Goal: Information Seeking & Learning: Learn about a topic

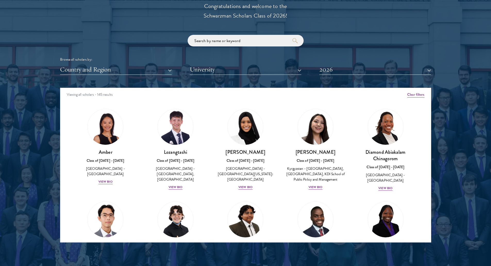
scroll to position [619, 0]
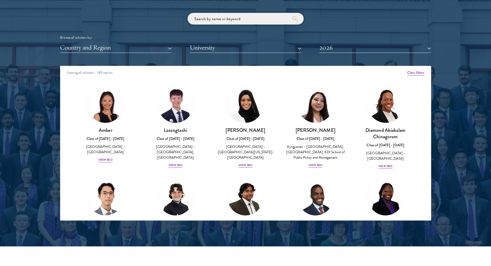
click at [201, 22] on input "search" at bounding box center [246, 19] width 116 height 12
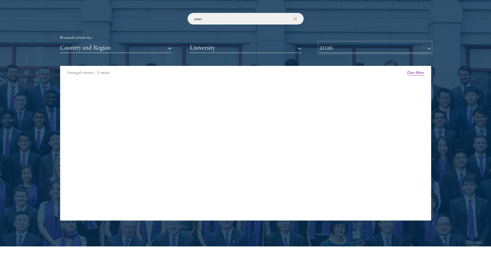
click at [344, 52] on button "2026" at bounding box center [376, 47] width 112 height 11
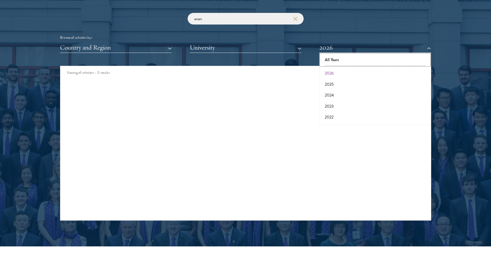
click at [343, 61] on button "All Years" at bounding box center [375, 59] width 109 height 11
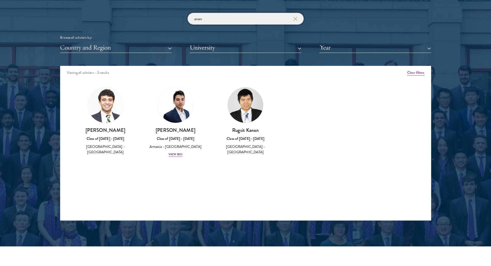
drag, startPoint x: 245, startPoint y: 16, endPoint x: 226, endPoint y: 16, distance: 18.8
click at [226, 16] on input "anan" at bounding box center [246, 19] width 116 height 12
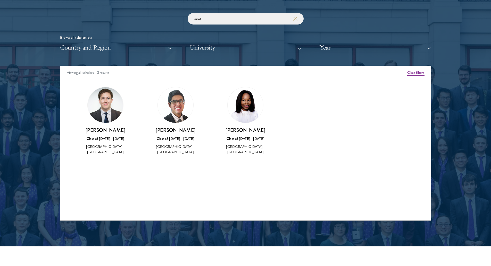
click at [243, 125] on div "[PERSON_NAME] Class of [DATE] - [DATE] [GEOGRAPHIC_DATA] - [GEOGRAPHIC_DATA]" at bounding box center [246, 121] width 60 height 68
drag, startPoint x: 235, startPoint y: 20, endPoint x: 126, endPoint y: 9, distance: 109.8
click at [127, 10] on div "Scholar Directory Congratulations and welcome to the Schwarzman Scholars Class …" at bounding box center [245, 89] width 371 height 262
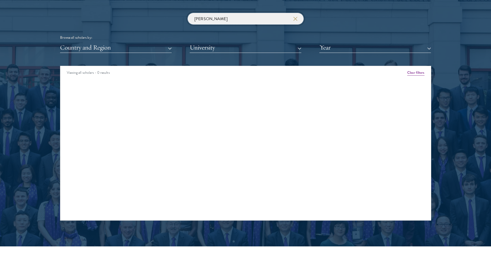
type input "[PERSON_NAME]"
click at [296, 17] on icon "button" at bounding box center [295, 19] width 4 height 4
click at [330, 45] on button "Year" at bounding box center [376, 47] width 112 height 11
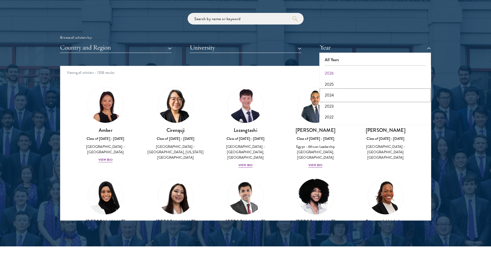
click at [348, 100] on button "2024" at bounding box center [375, 95] width 109 height 11
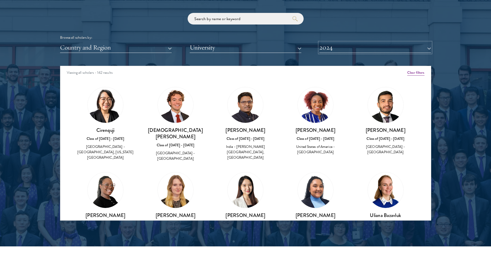
click at [338, 48] on button "2024" at bounding box center [376, 47] width 112 height 11
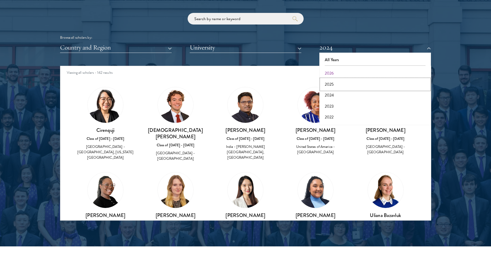
click at [346, 85] on button "2025" at bounding box center [375, 84] width 109 height 11
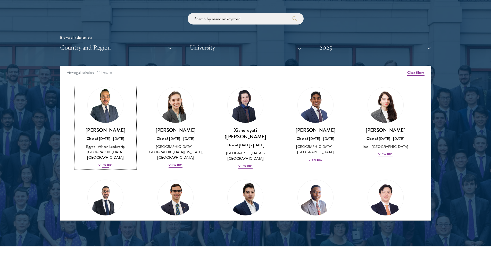
click at [107, 163] on div "View Bio" at bounding box center [106, 165] width 14 height 5
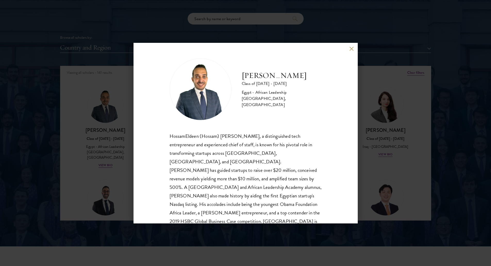
click at [349, 51] on div "HossamEldeen Abdelfatah Class of [DATE] - [DATE] [GEOGRAPHIC_DATA] - African Le…" at bounding box center [246, 133] width 224 height 181
click at [350, 49] on button at bounding box center [352, 49] width 4 height 4
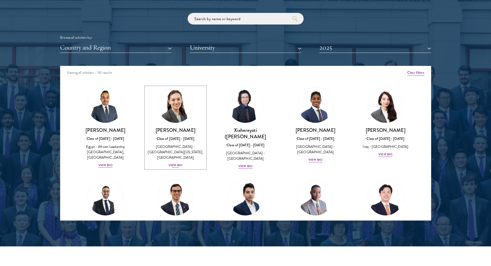
click at [176, 163] on div "View Bio" at bounding box center [176, 165] width 14 height 5
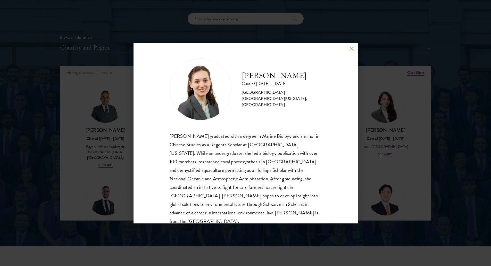
click at [349, 49] on div "[PERSON_NAME] Class of [DATE] - [DATE] [GEOGRAPHIC_DATA] - [GEOGRAPHIC_DATA][US…" at bounding box center [246, 133] width 224 height 181
click at [352, 48] on button at bounding box center [352, 49] width 4 height 4
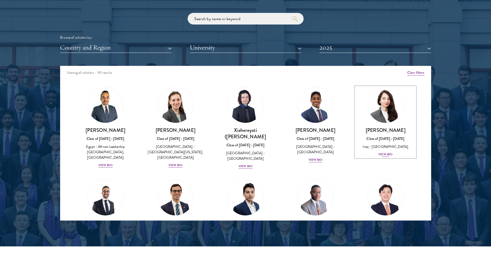
click at [383, 156] on div "View Bio" at bounding box center [386, 154] width 14 height 5
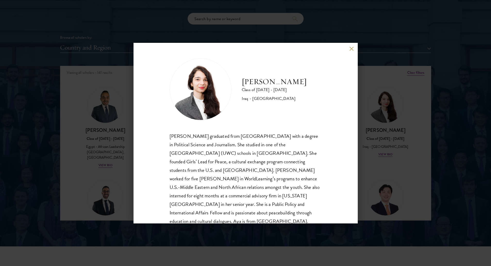
click at [349, 47] on div "[PERSON_NAME] Class of [DATE] - [DATE] [GEOGRAPHIC_DATA] - [GEOGRAPHIC_DATA] [P…" at bounding box center [246, 133] width 224 height 181
click at [351, 49] on button at bounding box center [352, 49] width 4 height 4
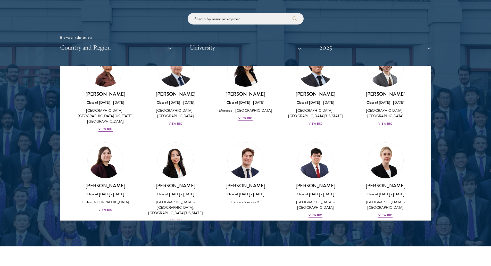
scroll to position [232, 0]
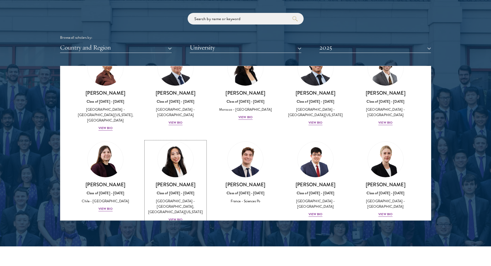
click at [175, 217] on div "View Bio" at bounding box center [176, 219] width 14 height 5
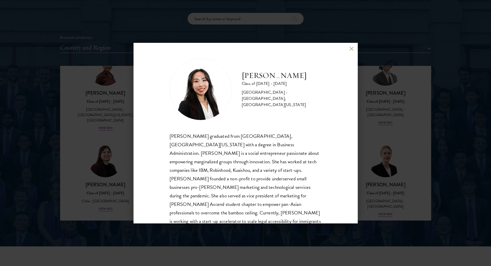
click at [348, 47] on div "[PERSON_NAME] Class of [DATE] - [DATE] [GEOGRAPHIC_DATA] - [GEOGRAPHIC_DATA], […" at bounding box center [246, 133] width 224 height 181
click at [349, 47] on div "[PERSON_NAME] Class of [DATE] - [DATE] [GEOGRAPHIC_DATA] - [GEOGRAPHIC_DATA], […" at bounding box center [246, 133] width 224 height 181
click at [352, 50] on button at bounding box center [352, 49] width 4 height 4
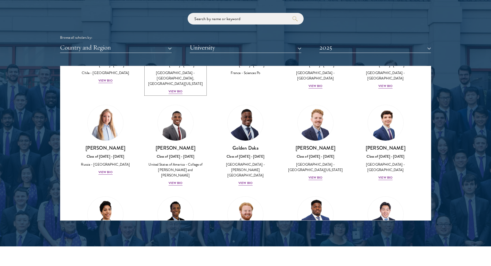
scroll to position [361, 0]
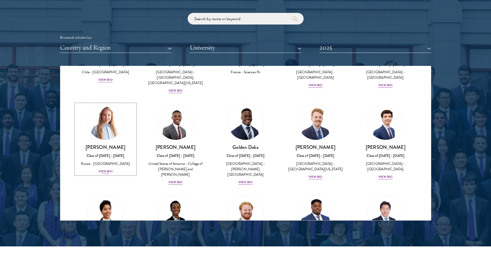
click at [108, 169] on div "View Bio" at bounding box center [106, 171] width 14 height 5
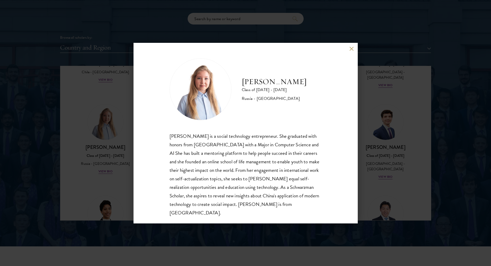
click at [350, 49] on button at bounding box center [352, 49] width 4 height 4
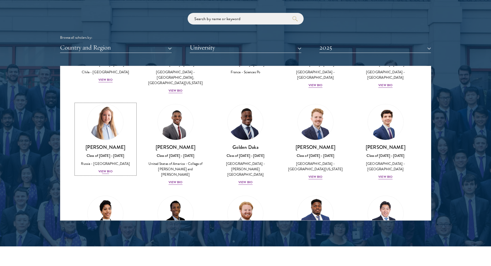
click at [103, 169] on div "View Bio" at bounding box center [106, 171] width 14 height 5
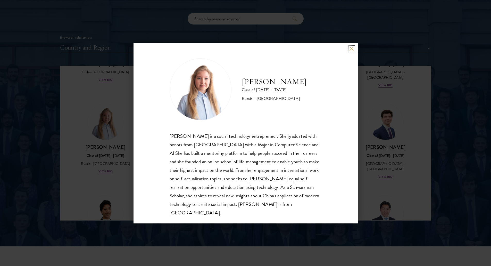
click at [351, 48] on button at bounding box center [352, 49] width 4 height 4
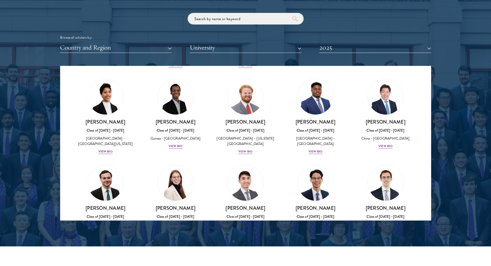
scroll to position [490, 0]
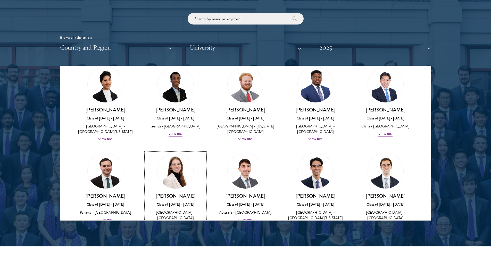
click at [178, 223] on div "View Bio" at bounding box center [176, 225] width 14 height 5
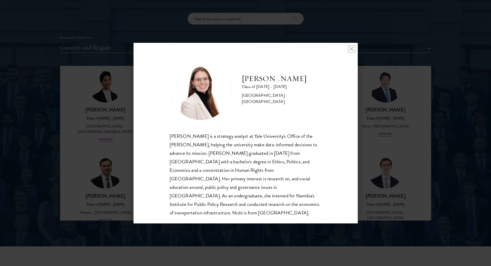
click at [350, 50] on button at bounding box center [352, 49] width 4 height 4
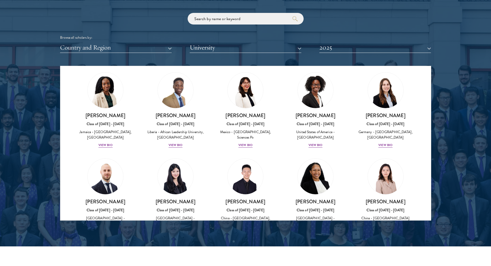
scroll to position [722, 0]
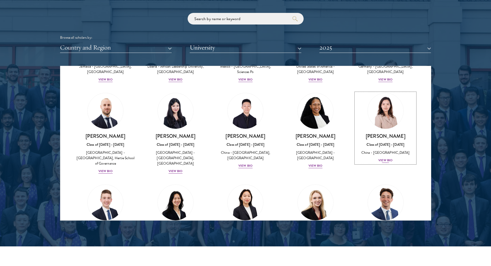
click at [382, 158] on div "View Bio" at bounding box center [386, 160] width 14 height 5
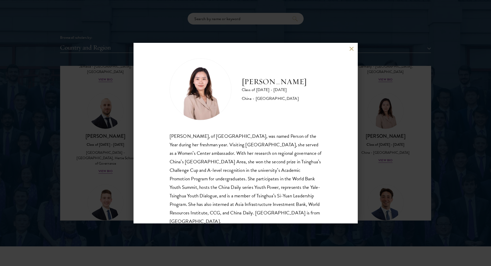
click at [352, 50] on button at bounding box center [352, 49] width 4 height 4
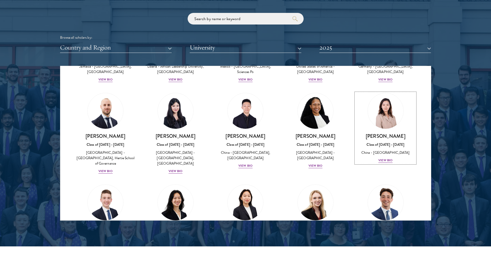
scroll to position [716, 0]
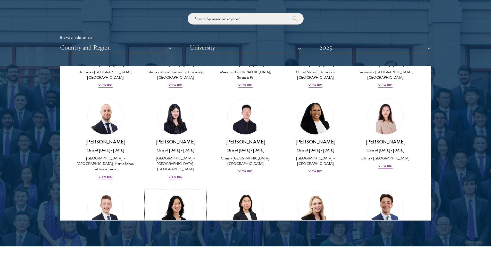
click at [177, 247] on div "[GEOGRAPHIC_DATA] - [GEOGRAPHIC_DATA]" at bounding box center [176, 252] width 60 height 11
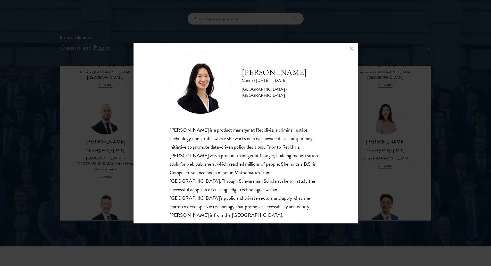
scroll to position [9, 0]
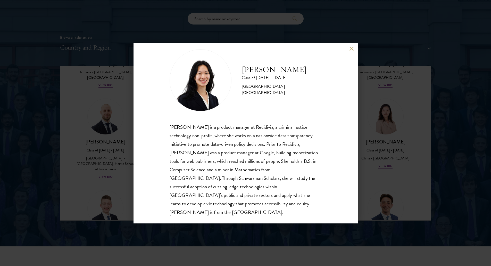
click at [350, 50] on button at bounding box center [352, 49] width 4 height 4
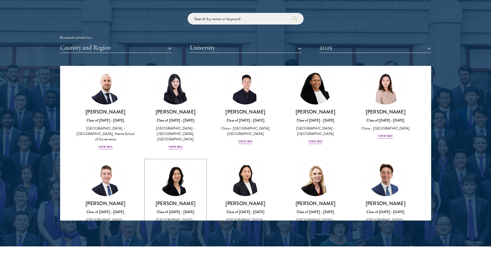
scroll to position [776, 0]
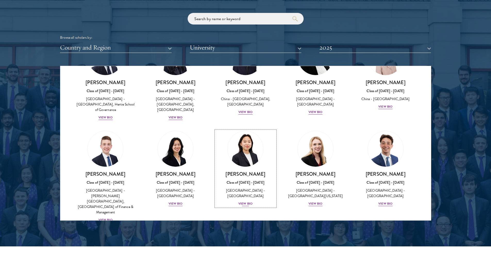
click at [251, 171] on div "[PERSON_NAME] Class of [DATE] - [DATE] [GEOGRAPHIC_DATA] - [GEOGRAPHIC_DATA] Vi…" at bounding box center [246, 189] width 60 height 36
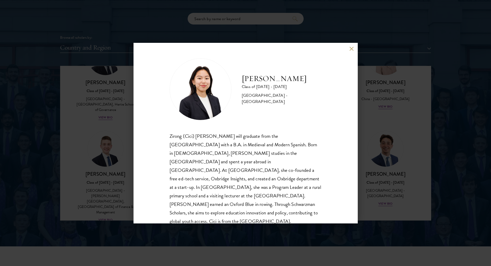
scroll to position [1, 0]
click at [352, 49] on button at bounding box center [352, 49] width 4 height 4
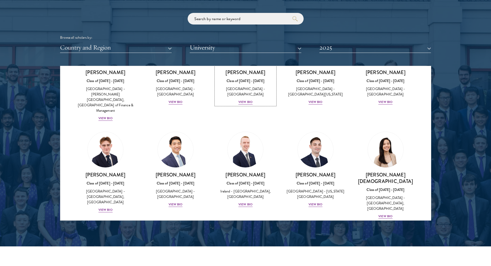
scroll to position [879, 0]
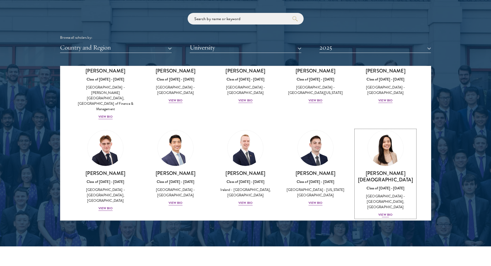
click at [394, 193] on div "[GEOGRAPHIC_DATA] - [GEOGRAPHIC_DATA], [GEOGRAPHIC_DATA]" at bounding box center [386, 201] width 60 height 16
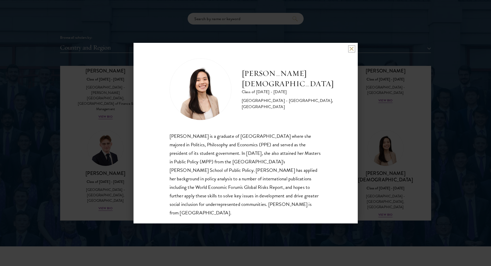
click at [350, 47] on button at bounding box center [352, 49] width 4 height 4
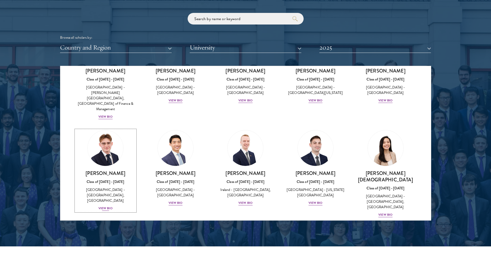
click at [111, 187] on div "[GEOGRAPHIC_DATA] - [GEOGRAPHIC_DATA], [GEOGRAPHIC_DATA]" at bounding box center [106, 195] width 60 height 16
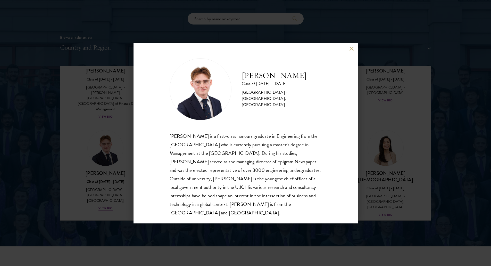
scroll to position [1, 0]
click at [350, 49] on button at bounding box center [352, 49] width 4 height 4
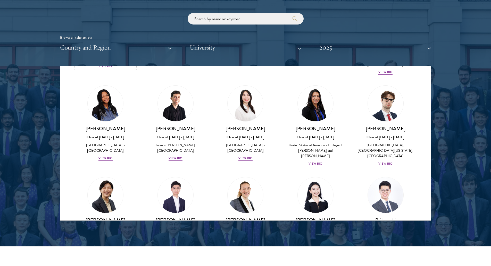
scroll to position [1034, 0]
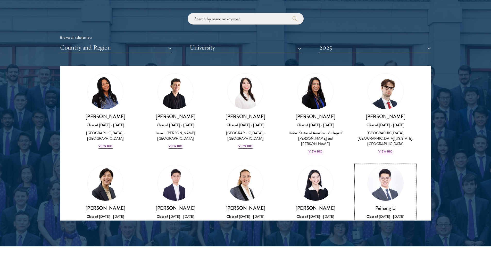
click at [391, 222] on div "China - [GEOGRAPHIC_DATA][US_STATE], [GEOGRAPHIC_DATA]" at bounding box center [386, 227] width 60 height 11
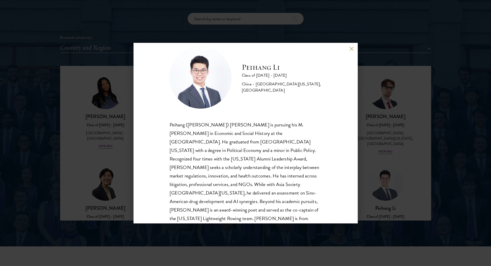
scroll to position [18, 0]
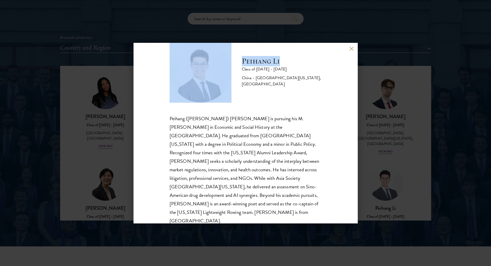
click at [350, 49] on div "Peihang Li Class of [DATE] - [DATE] [GEOGRAPHIC_DATA] - [GEOGRAPHIC_DATA][US_ST…" at bounding box center [246, 133] width 224 height 181
drag, startPoint x: 352, startPoint y: 48, endPoint x: 135, endPoint y: 176, distance: 251.9
click at [352, 48] on button at bounding box center [352, 49] width 4 height 4
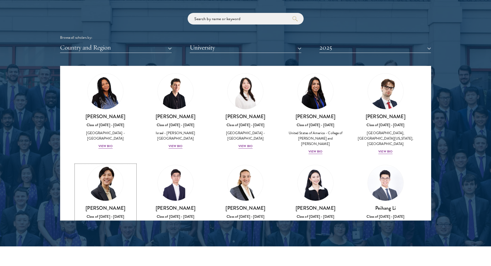
click at [108, 235] on div "View Bio" at bounding box center [106, 237] width 14 height 5
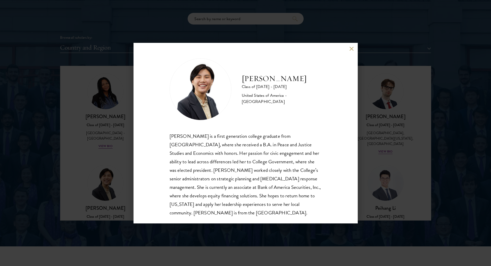
scroll to position [9, 0]
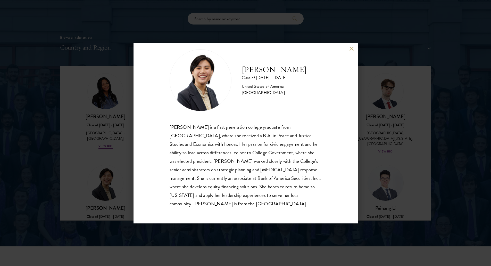
click at [350, 49] on button at bounding box center [352, 49] width 4 height 4
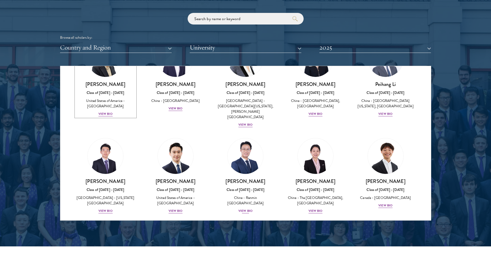
scroll to position [1163, 0]
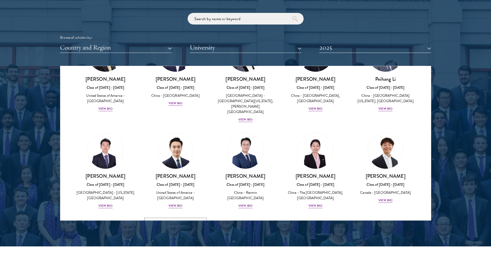
click at [177, 217] on img at bounding box center [175, 236] width 39 height 39
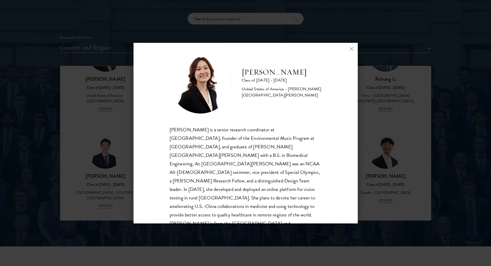
scroll to position [9, 0]
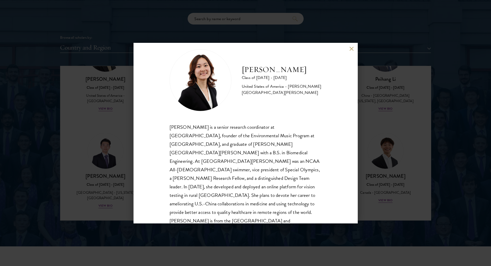
click at [352, 48] on button at bounding box center [352, 49] width 4 height 4
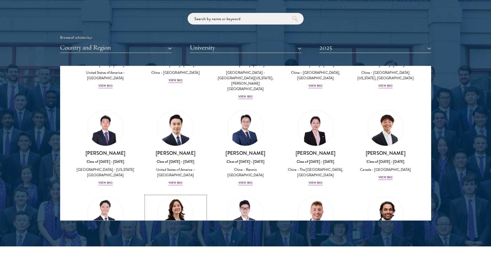
scroll to position [1191, 0]
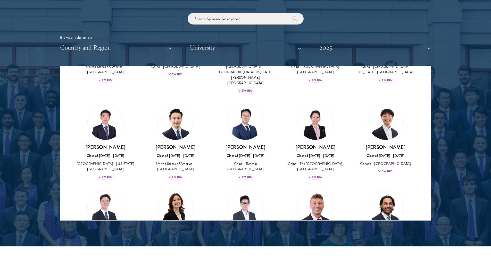
click at [282, 185] on div "[PERSON_NAME] Class of [DATE] - [DATE] [GEOGRAPHIC_DATA] - [US_STATE][GEOGRAPHI…" at bounding box center [316, 228] width 70 height 86
click at [305, 230] on h3 "[PERSON_NAME]" at bounding box center [316, 233] width 60 height 6
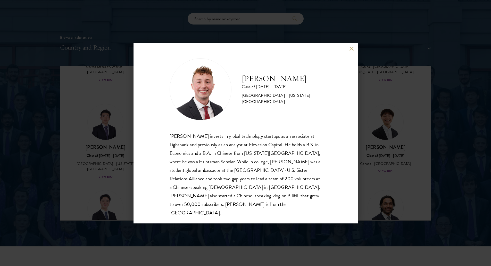
click at [351, 51] on button at bounding box center [352, 49] width 4 height 4
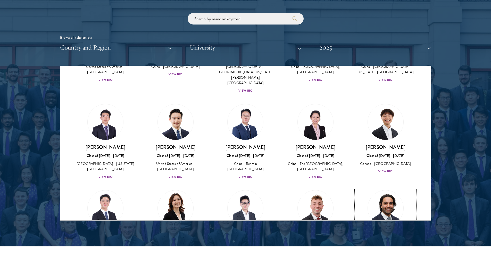
click at [393, 189] on img at bounding box center [385, 208] width 39 height 39
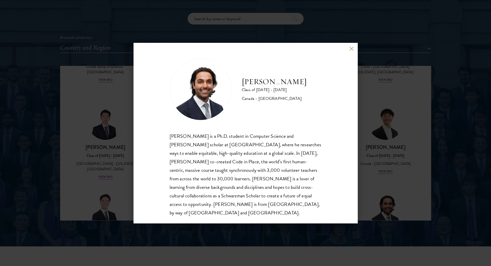
click at [348, 51] on div "[PERSON_NAME] Class of [DATE] - [DATE] [GEOGRAPHIC_DATA] - [GEOGRAPHIC_DATA] [P…" at bounding box center [246, 133] width 224 height 181
click at [350, 50] on button at bounding box center [352, 49] width 4 height 4
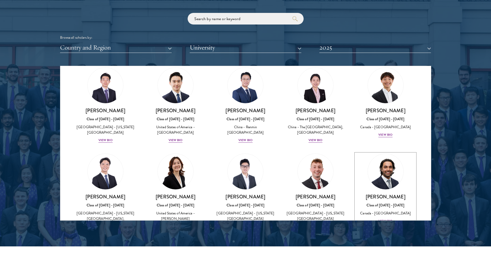
scroll to position [1320, 0]
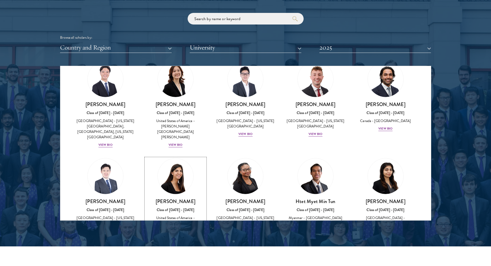
click at [179, 198] on h3 "[PERSON_NAME]" at bounding box center [176, 201] width 60 height 6
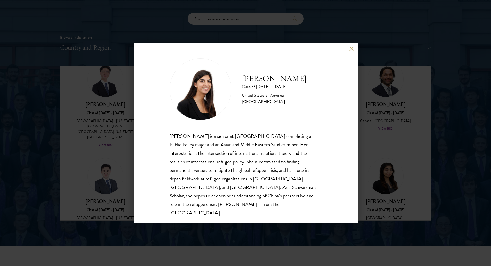
click at [353, 50] on button at bounding box center [352, 49] width 4 height 4
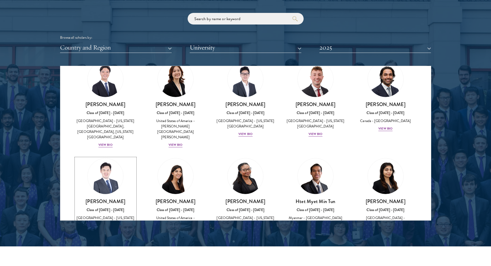
click at [122, 207] on div "Class of [DATE] - [DATE]" at bounding box center [106, 209] width 60 height 5
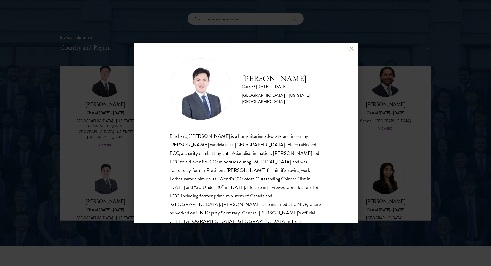
click at [350, 48] on button at bounding box center [352, 49] width 4 height 4
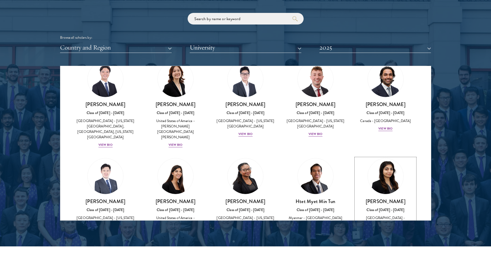
click at [380, 157] on img at bounding box center [385, 176] width 39 height 39
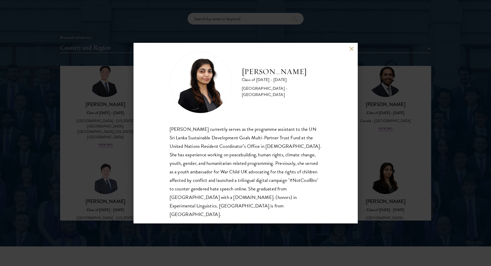
scroll to position [9, 0]
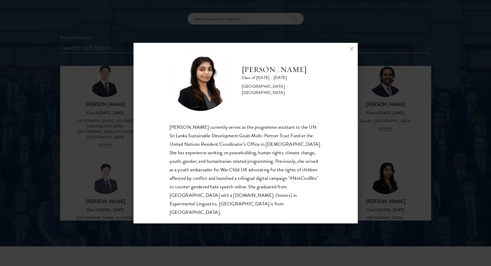
drag, startPoint x: 352, startPoint y: 49, endPoint x: 298, endPoint y: 115, distance: 84.3
click at [352, 49] on button at bounding box center [352, 49] width 4 height 4
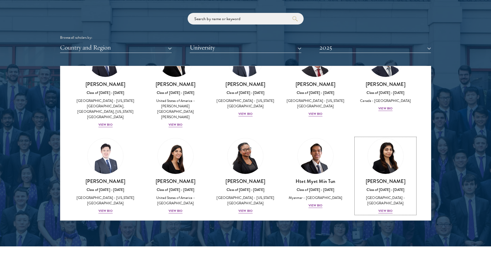
scroll to position [1372, 0]
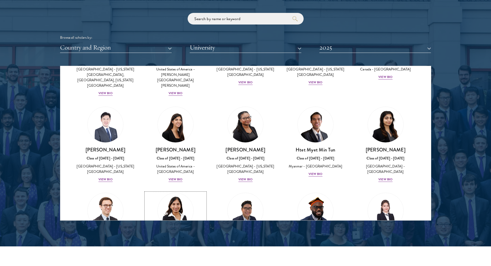
click at [173, 233] on h3 "[PERSON_NAME]" at bounding box center [176, 236] width 60 height 6
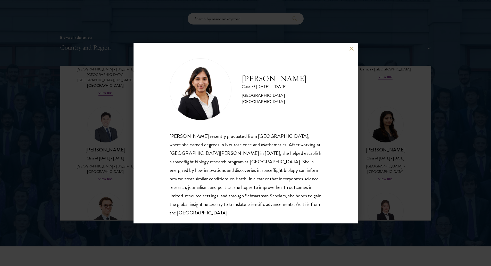
click at [353, 50] on button at bounding box center [352, 49] width 4 height 4
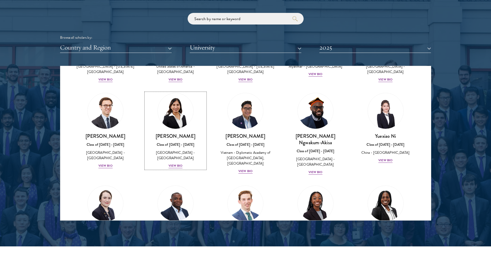
scroll to position [1475, 0]
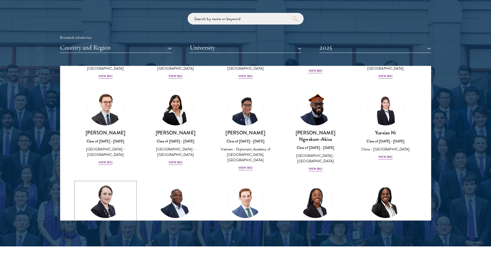
click at [119, 222] on div "[PERSON_NAME] Class of [DATE] - [DATE] [GEOGRAPHIC_DATA] - [US_STATE][GEOGRAPHI…" at bounding box center [106, 240] width 60 height 36
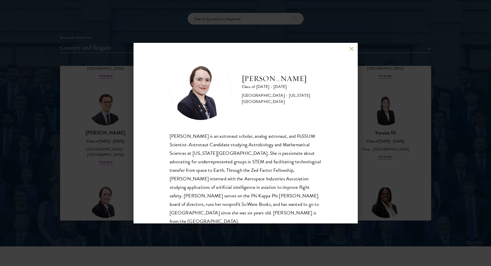
click at [342, 51] on div "[PERSON_NAME] Class of [DATE] - [DATE] [GEOGRAPHIC_DATA] - [US_STATE][GEOGRAPHI…" at bounding box center [246, 133] width 224 height 181
click at [351, 47] on button at bounding box center [352, 49] width 4 height 4
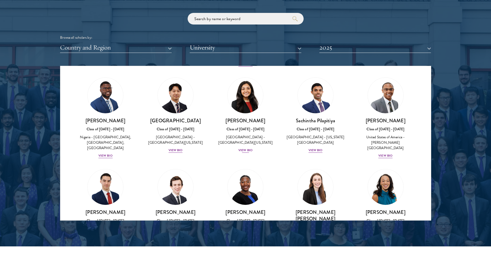
scroll to position [1707, 0]
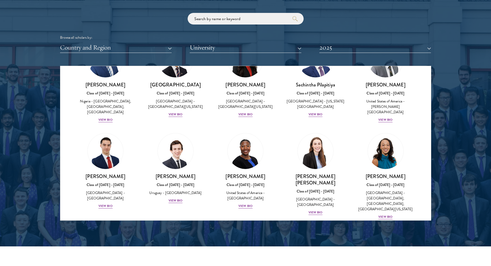
click at [259, 228] on img at bounding box center [245, 247] width 39 height 39
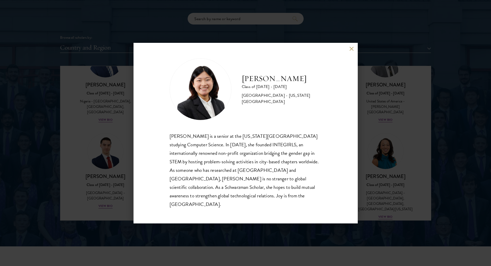
click at [351, 51] on button at bounding box center [352, 49] width 4 height 4
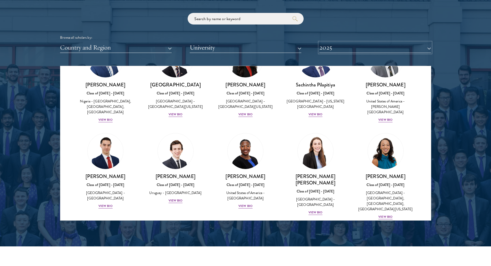
click at [347, 44] on button "2025" at bounding box center [376, 47] width 112 height 11
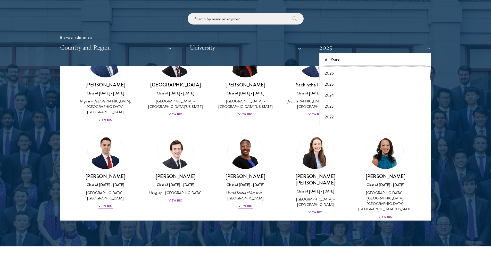
click at [344, 70] on button "2026" at bounding box center [375, 73] width 109 height 11
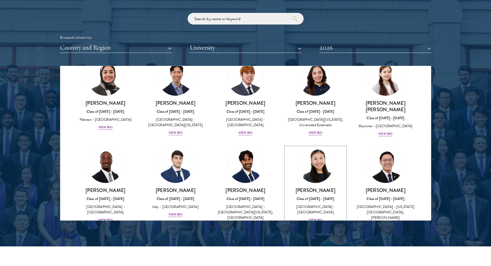
click at [321, 187] on h3 "[PERSON_NAME]" at bounding box center [316, 190] width 60 height 6
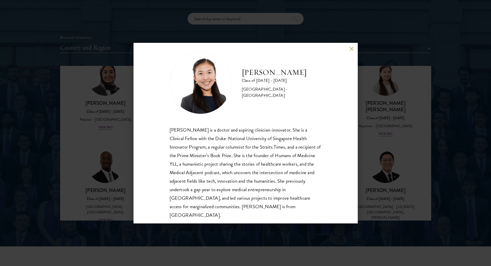
scroll to position [9, 0]
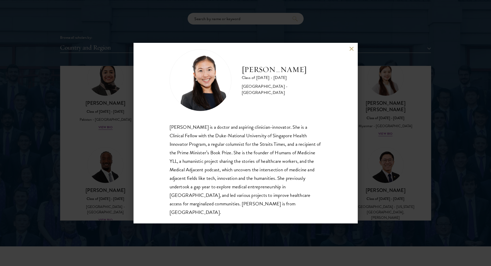
click at [281, 142] on div "[PERSON_NAME] is a doctor and aspiring clinician-innovator. She is a Clinical F…" at bounding box center [246, 170] width 152 height 94
click at [351, 47] on button at bounding box center [352, 49] width 4 height 4
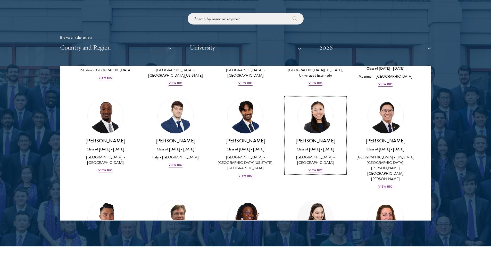
scroll to position [1759, 0]
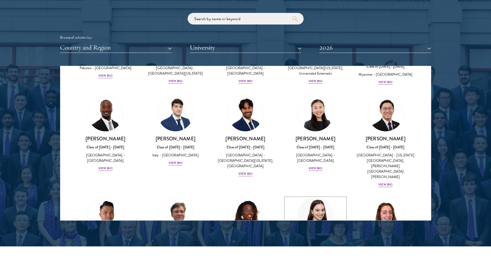
click at [324, 196] on img at bounding box center [315, 215] width 39 height 39
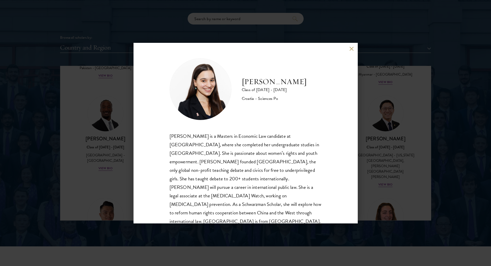
click at [352, 51] on button at bounding box center [352, 49] width 4 height 4
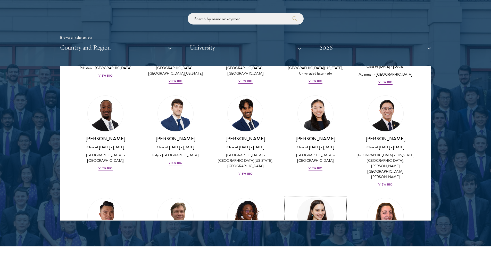
click at [301, 238] on h3 "[PERSON_NAME]" at bounding box center [316, 241] width 60 height 6
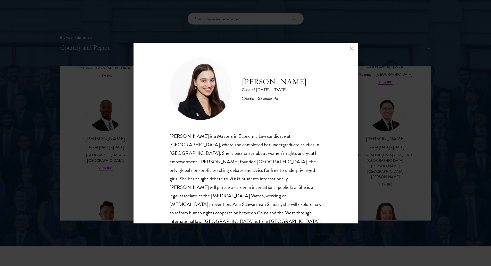
drag, startPoint x: 309, startPoint y: 87, endPoint x: 242, endPoint y: 85, distance: 66.5
click at [242, 85] on div "[PERSON_NAME] Class of [DATE] - [DATE] Croatia - Sciences Po" at bounding box center [246, 89] width 152 height 62
copy h2 "[PERSON_NAME]"
click at [265, 194] on div "[PERSON_NAME] is a Masters in Economic Law candidate at [GEOGRAPHIC_DATA], wher…" at bounding box center [246, 179] width 152 height 94
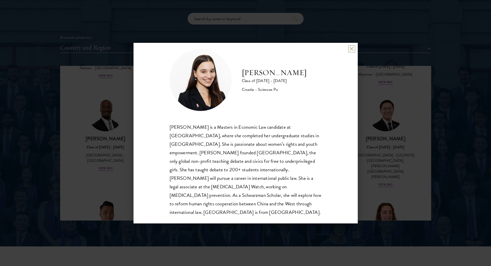
click at [352, 48] on button at bounding box center [352, 49] width 4 height 4
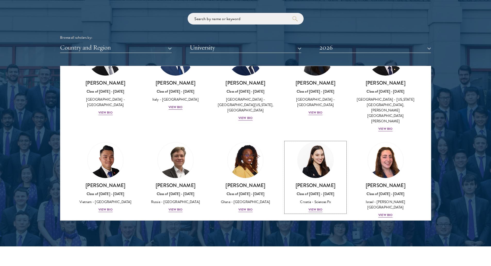
scroll to position [1888, 0]
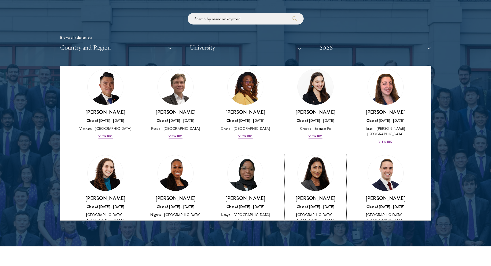
click at [317, 153] on img at bounding box center [315, 172] width 39 height 39
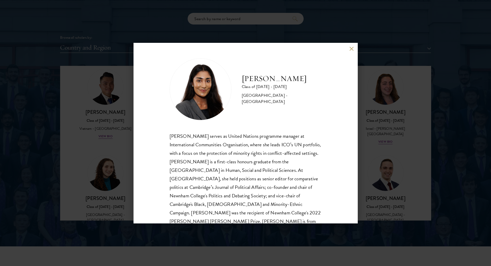
click at [348, 48] on div "[PERSON_NAME] Class of [DATE] - [DATE] [GEOGRAPHIC_DATA] - [GEOGRAPHIC_DATA] [P…" at bounding box center [246, 133] width 224 height 181
click at [350, 49] on button at bounding box center [352, 49] width 4 height 4
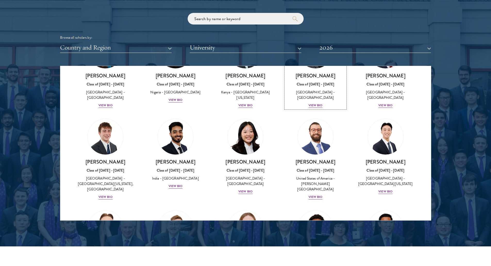
scroll to position [2014, 0]
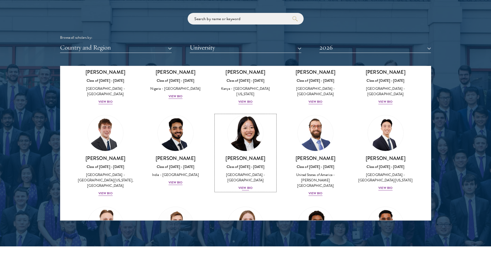
click at [250, 172] on div "[GEOGRAPHIC_DATA] - [GEOGRAPHIC_DATA]" at bounding box center [246, 177] width 60 height 11
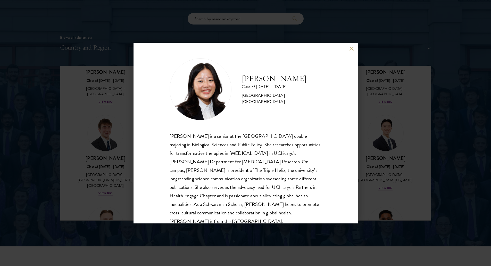
scroll to position [9, 0]
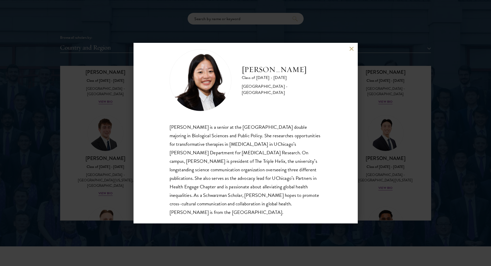
click at [350, 50] on button at bounding box center [352, 49] width 4 height 4
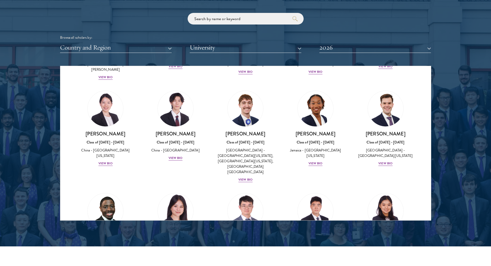
scroll to position [2375, 0]
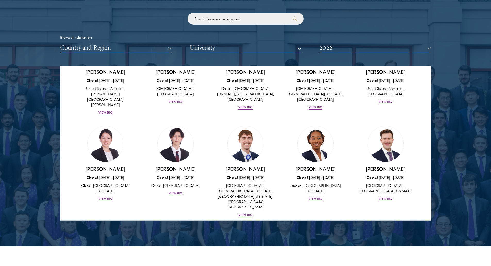
click at [184, 227] on img at bounding box center [175, 246] width 39 height 39
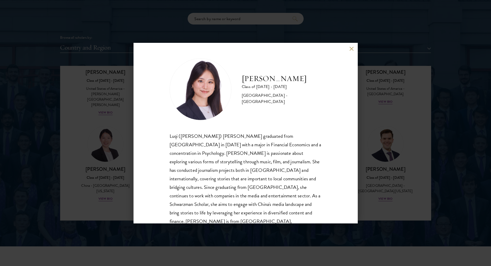
click at [350, 49] on button at bounding box center [352, 49] width 4 height 4
